Goal: Book appointment/travel/reservation

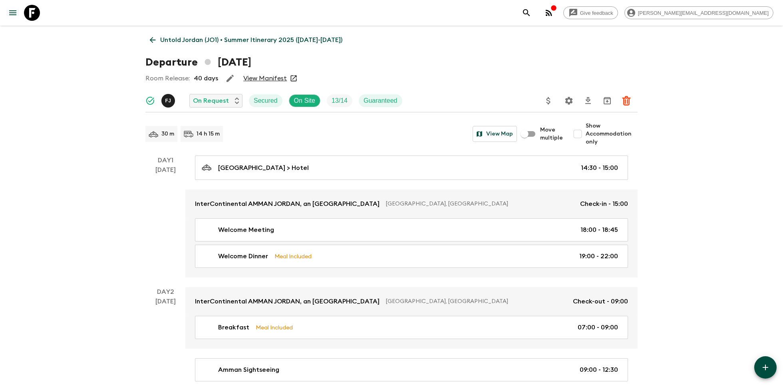
click at [37, 10] on icon at bounding box center [32, 13] width 16 height 16
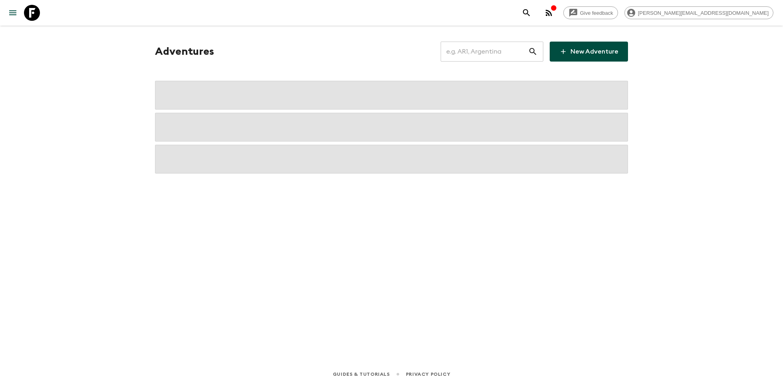
click at [489, 51] on input "text" at bounding box center [484, 51] width 87 height 22
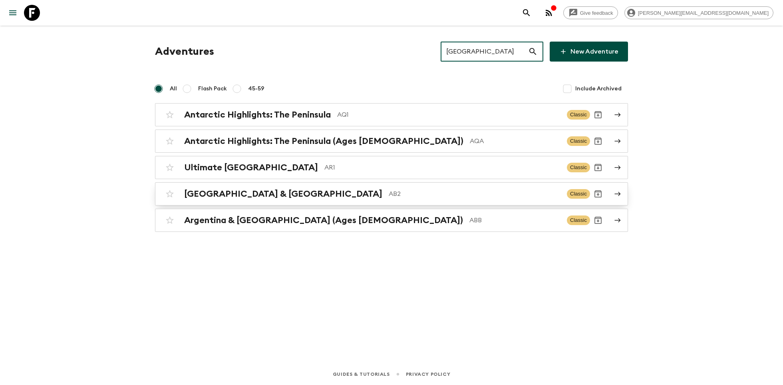
type input "[GEOGRAPHIC_DATA]"
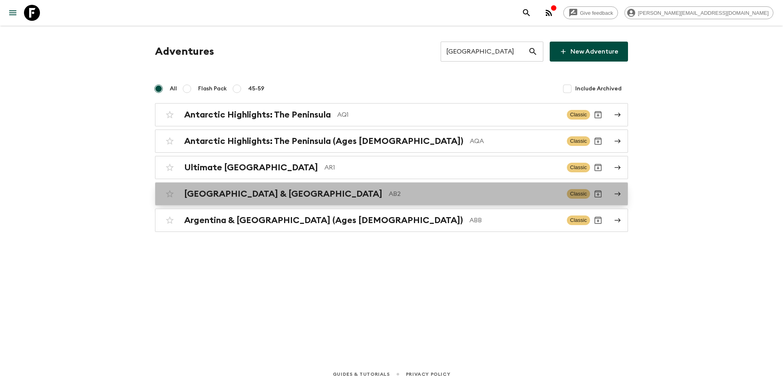
click at [270, 198] on div "Argentina & [GEOGRAPHIC_DATA] AB2" at bounding box center [372, 194] width 376 height 10
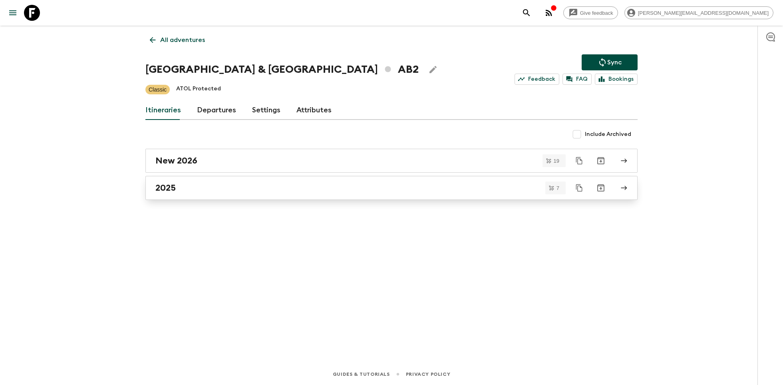
click at [194, 185] on div "2025" at bounding box center [383, 188] width 457 height 10
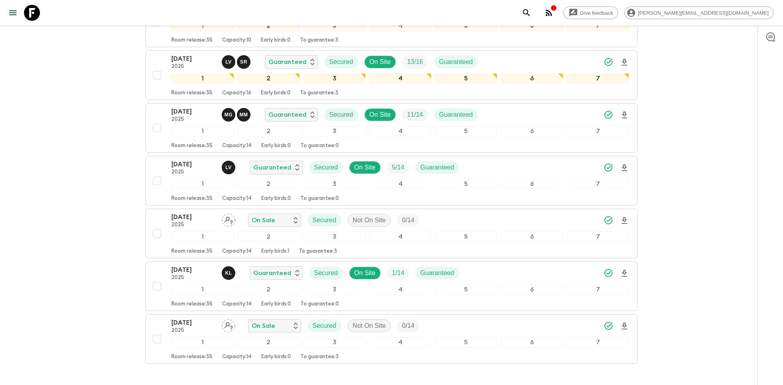
scroll to position [165, 0]
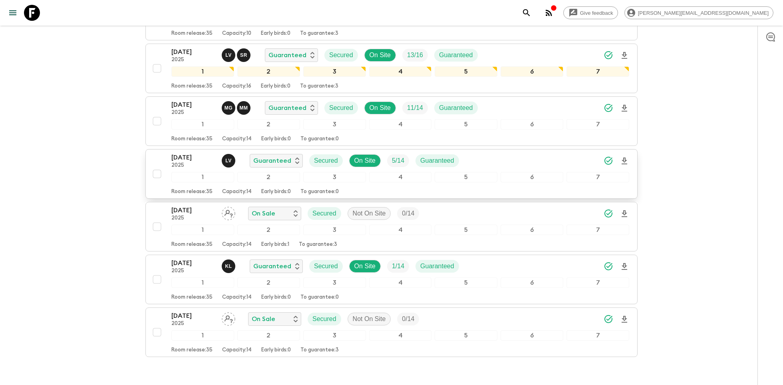
click at [183, 153] on p "[DATE]" at bounding box center [193, 158] width 44 height 10
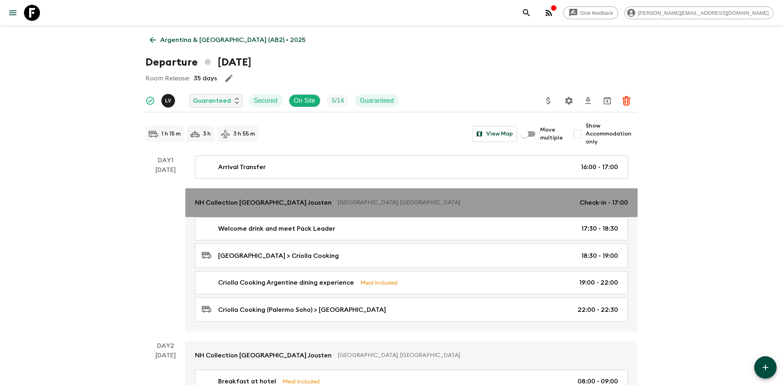
click at [282, 205] on p "NH Collection [GEOGRAPHIC_DATA] Jousten" at bounding box center [263, 203] width 137 height 10
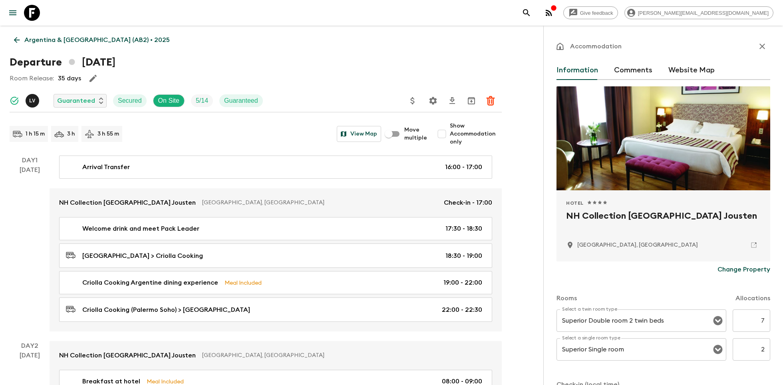
click at [615, 220] on h2 "NH Collection [GEOGRAPHIC_DATA] Jousten" at bounding box center [663, 222] width 195 height 26
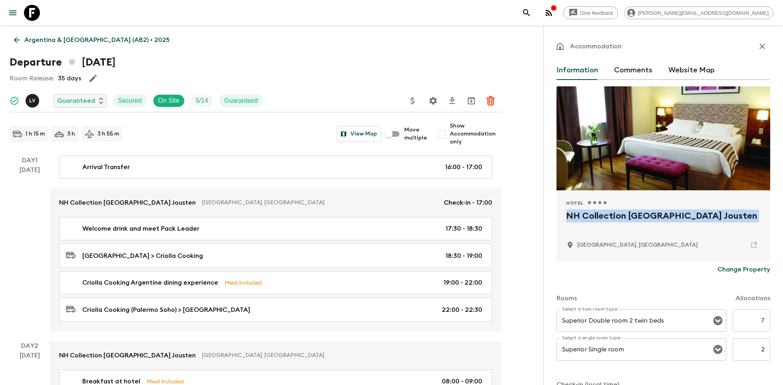
click at [615, 220] on h2 "NH Collection [GEOGRAPHIC_DATA] Jousten" at bounding box center [663, 222] width 195 height 26
copy div "NH Collection [GEOGRAPHIC_DATA] Jousten"
